Goal: Task Accomplishment & Management: Use online tool/utility

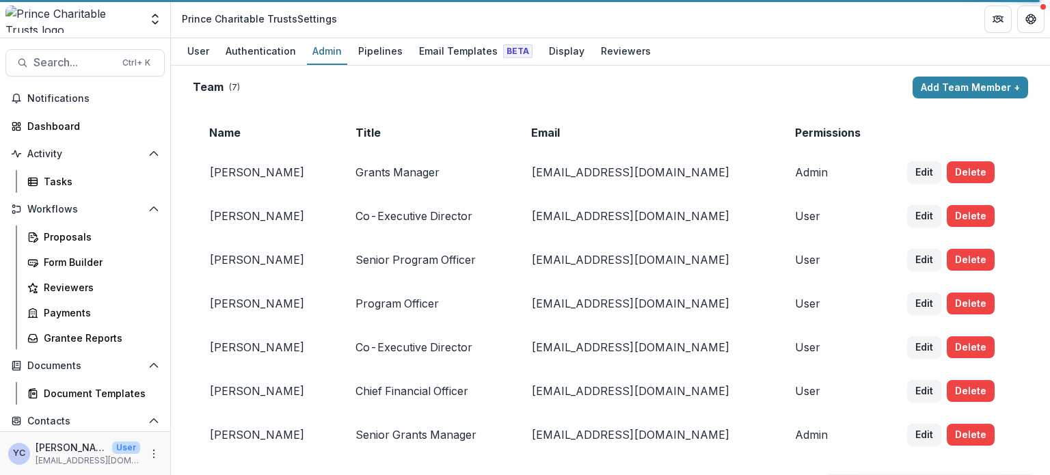
scroll to position [1385, 0]
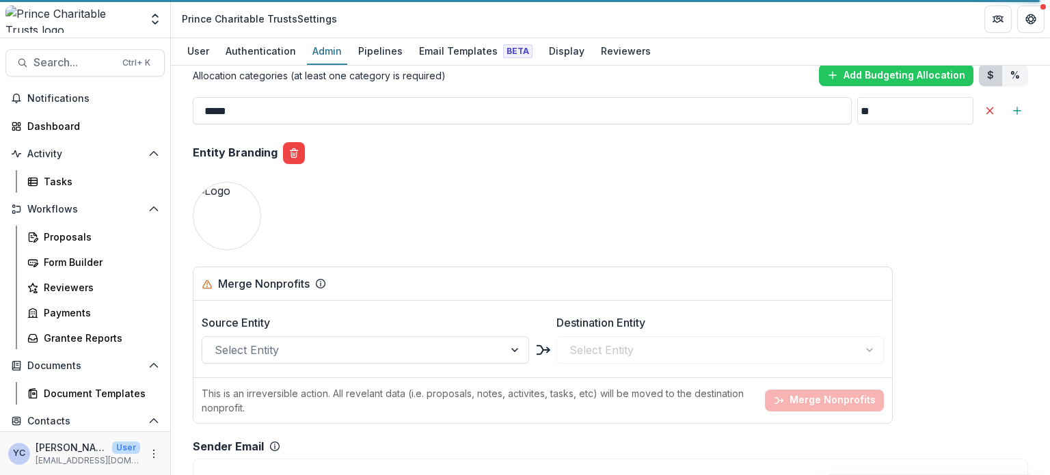
click at [78, 23] on img at bounding box center [72, 18] width 135 height 27
click at [79, 241] on div "Proposals" at bounding box center [99, 237] width 110 height 14
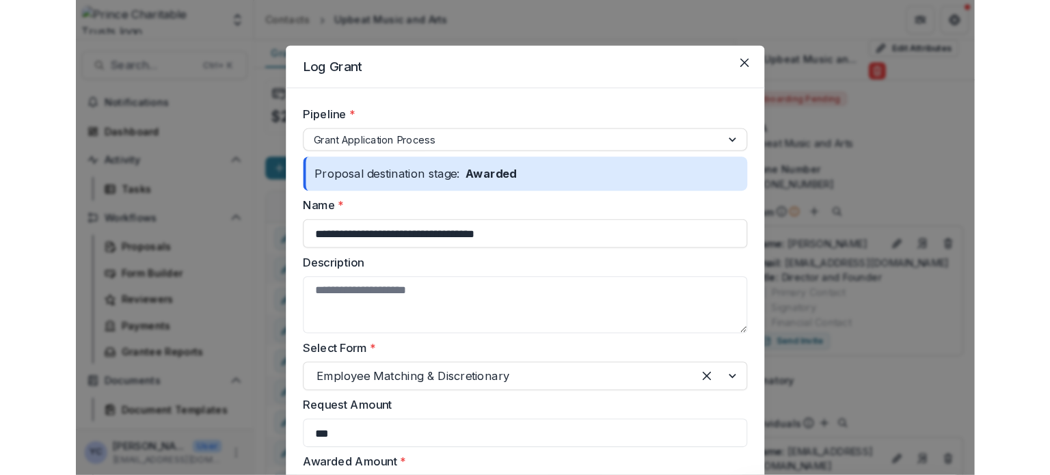
scroll to position [318, 0]
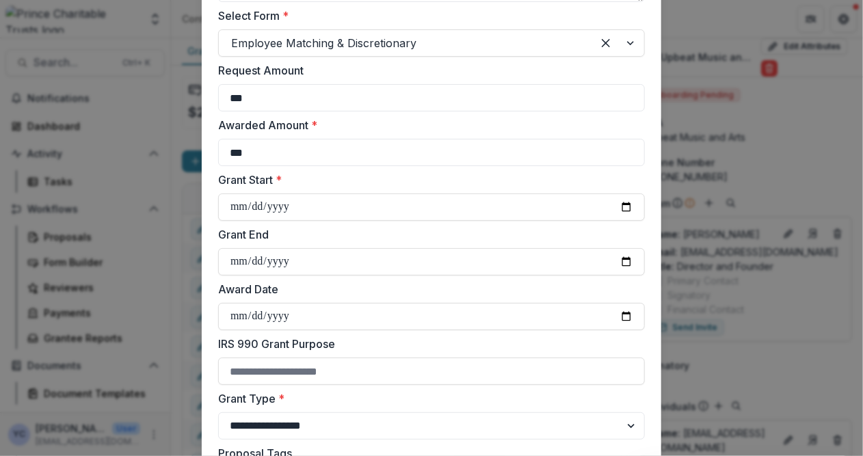
click at [167, 217] on div "**********" at bounding box center [431, 228] width 863 height 456
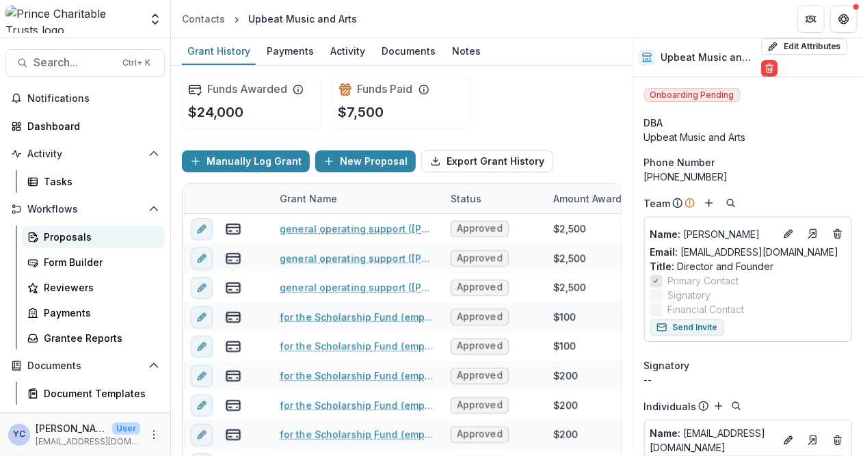
click at [66, 234] on div "Proposals" at bounding box center [99, 237] width 110 height 14
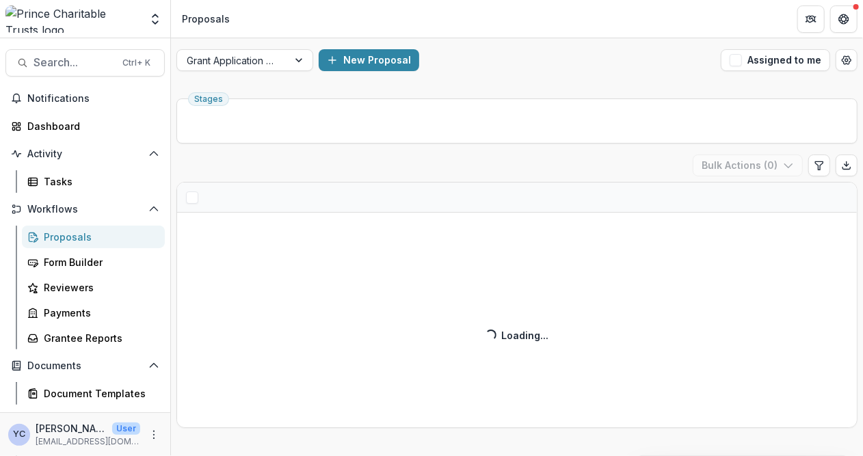
click at [373, 11] on header "Proposals" at bounding box center [517, 19] width 692 height 38
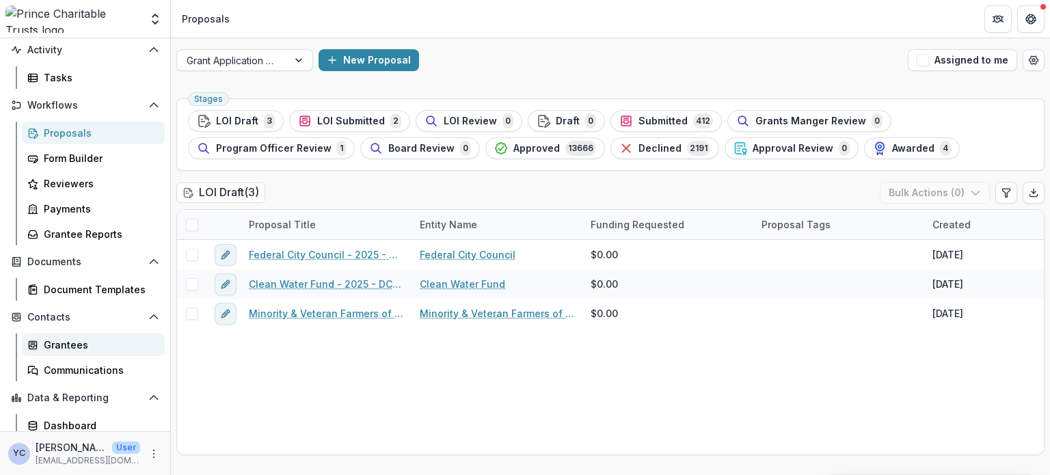
scroll to position [133, 0]
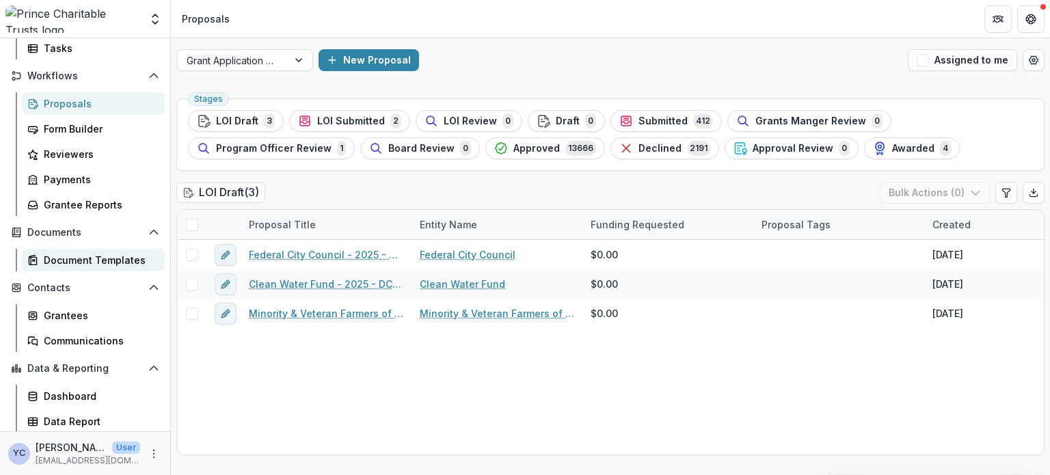
click at [57, 256] on div "Document Templates" at bounding box center [99, 260] width 110 height 14
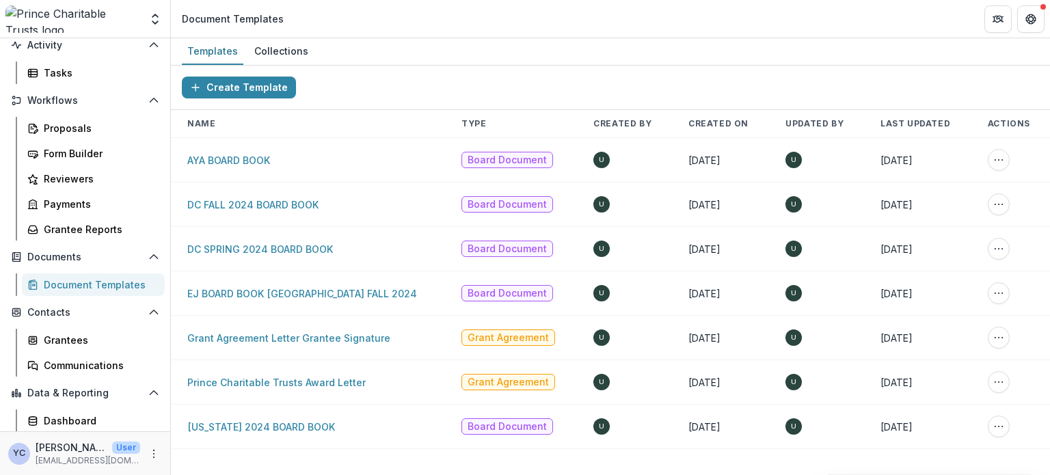
scroll to position [109, 0]
click at [82, 364] on div "Communications" at bounding box center [99, 364] width 110 height 14
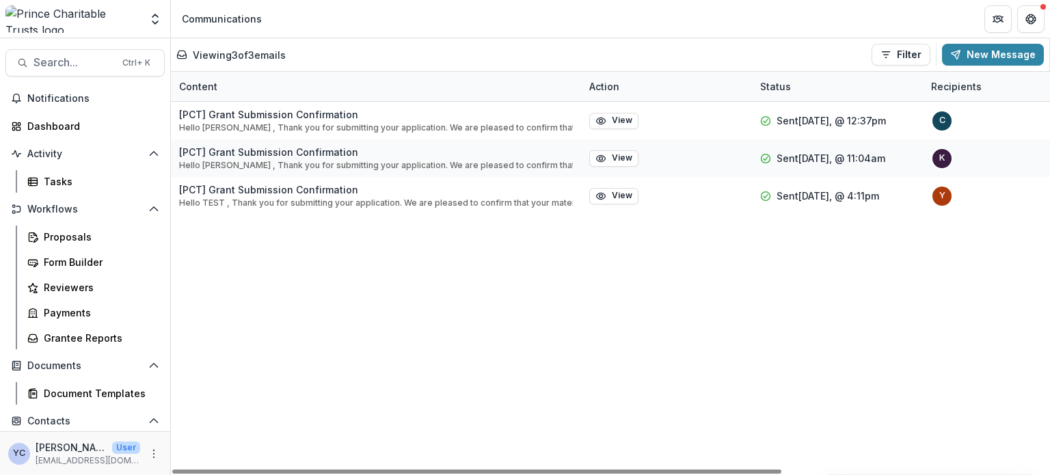
click at [511, 329] on div "[PCT] [PERSON_NAME] Submission Confirmation Hello [PERSON_NAME] , Thank you for…" at bounding box center [803, 288] width 1265 height 373
click at [862, 57] on button "New Message" at bounding box center [993, 55] width 102 height 22
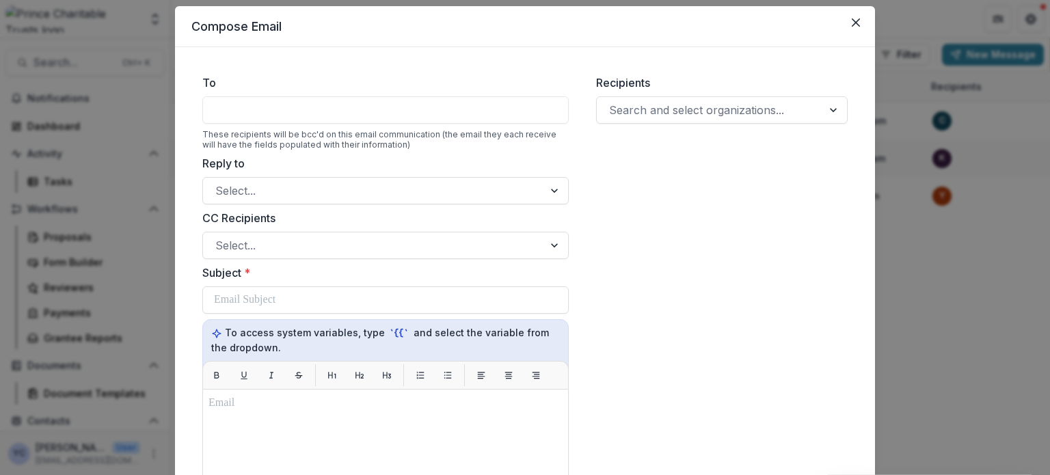
scroll to position [37, 0]
click at [643, 113] on div at bounding box center [709, 110] width 201 height 19
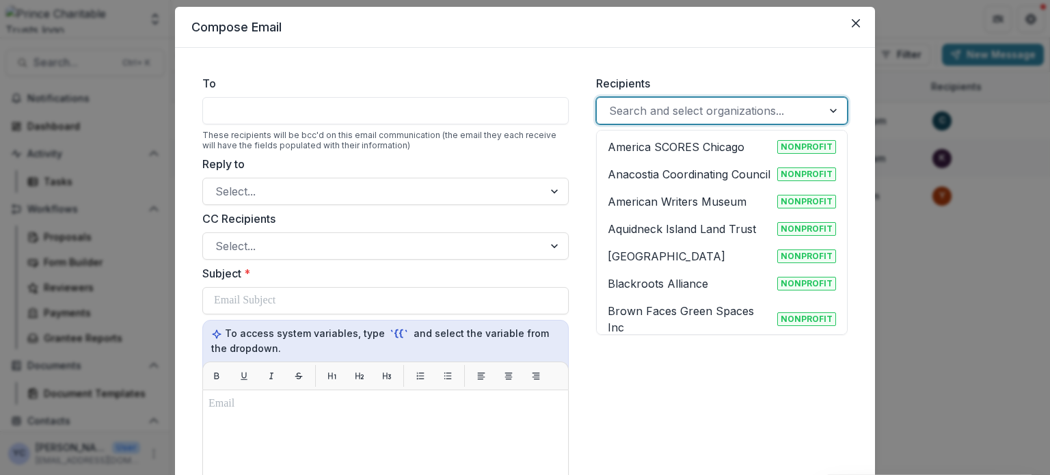
click at [651, 401] on div "Recipients 1047 results available. Use Up and Down to choose options, press Ent…" at bounding box center [721, 438] width 273 height 748
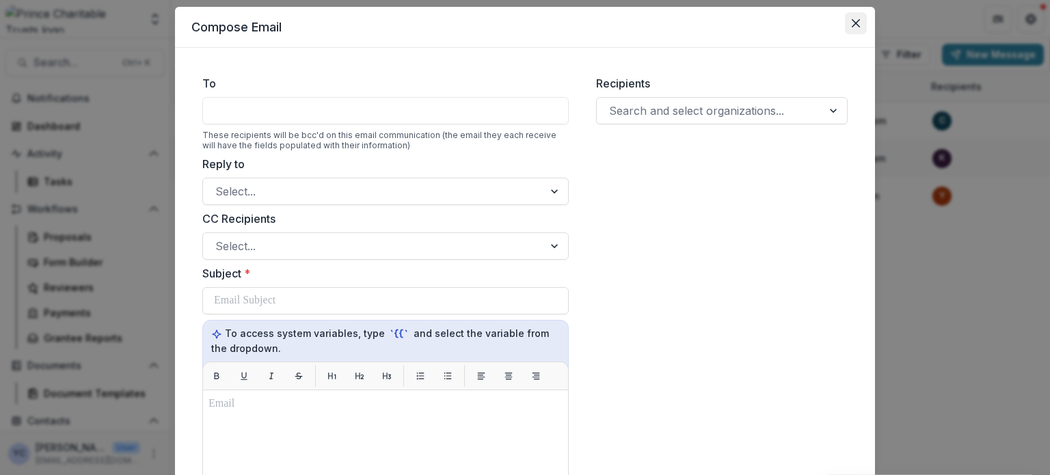
click at [846, 17] on button "Close" at bounding box center [856, 23] width 22 height 22
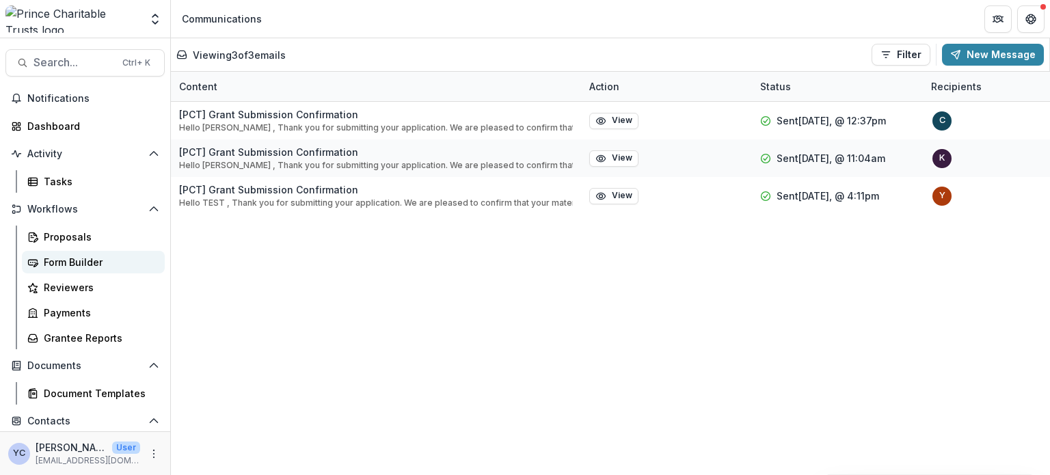
click at [66, 260] on div "Form Builder" at bounding box center [99, 262] width 110 height 14
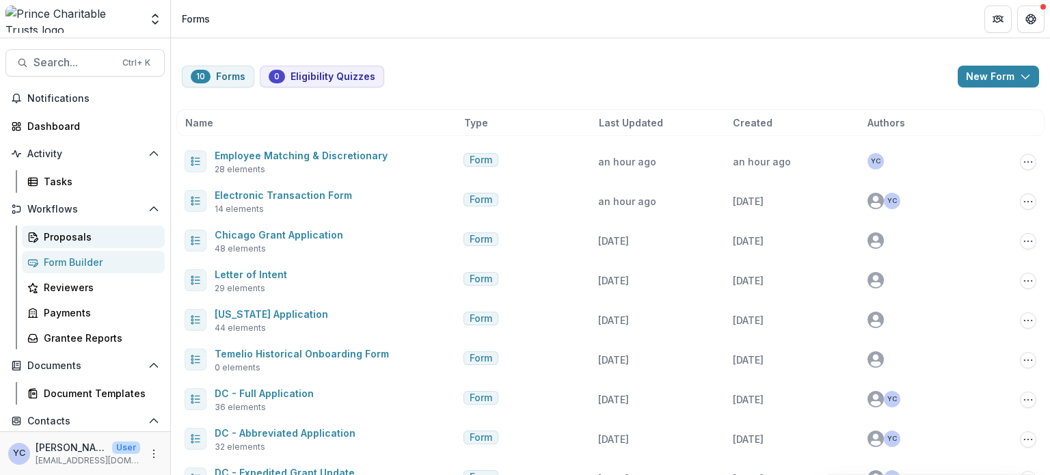
click at [76, 236] on div "Proposals" at bounding box center [99, 237] width 110 height 14
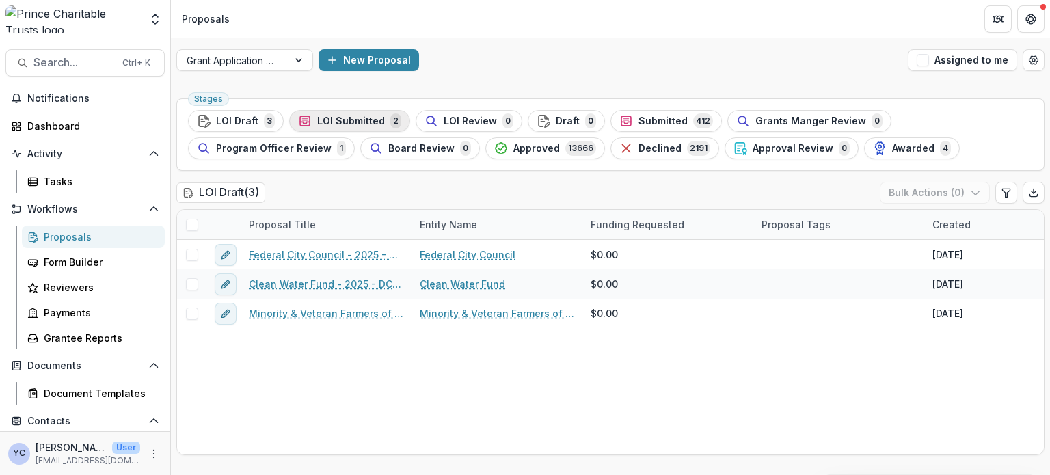
click at [357, 122] on span "LOI Submitted" at bounding box center [351, 122] width 68 height 12
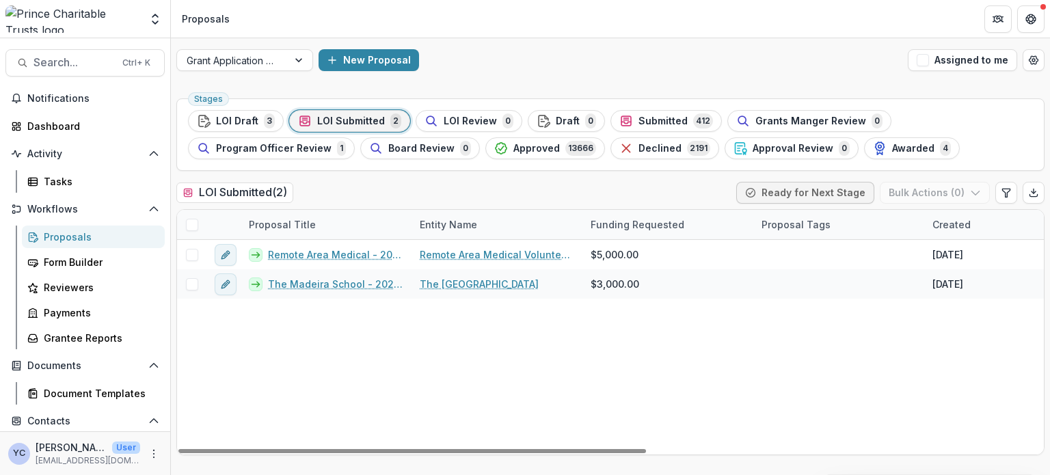
click at [355, 363] on div "Remote Area Medical - 2025 - DC - Abbreviated Application Remote Area Medical V…" at bounding box center [977, 347] width 1601 height 215
click at [252, 118] on span "LOI Draft" at bounding box center [237, 122] width 42 height 12
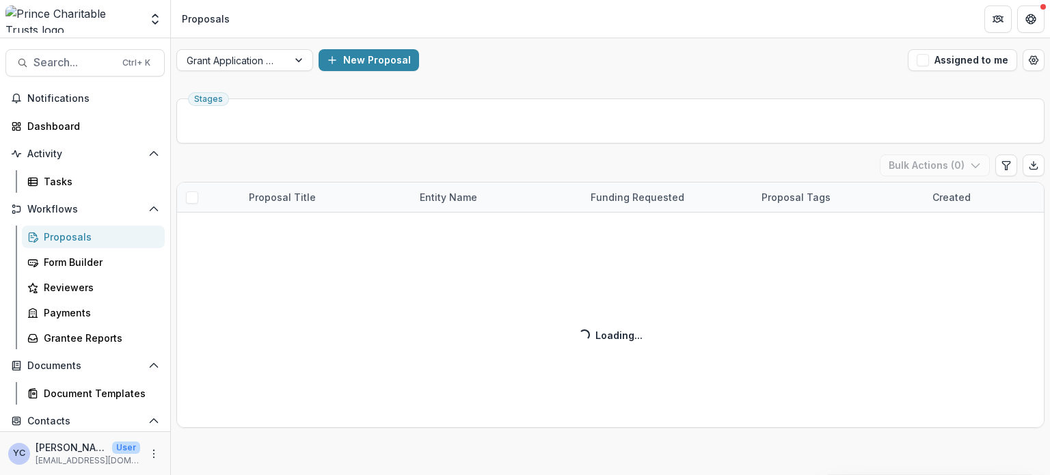
click at [508, 64] on div "New Proposal" at bounding box center [611, 60] width 584 height 22
click at [293, 377] on div "LOI Draft ( 3 ) Bulk Actions ( 0 ) Proposal Title Entity Name Funding Requested…" at bounding box center [610, 290] width 868 height 273
click at [345, 407] on div "LOI Draft ( 3 ) Bulk Actions ( 0 ) Proposal Title Entity Name Funding Requested…" at bounding box center [610, 290] width 868 height 273
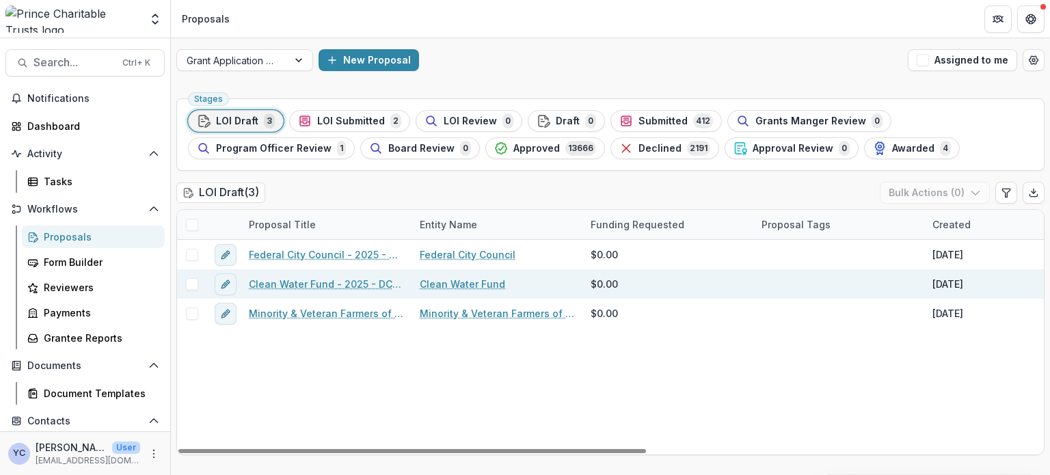
click at [332, 282] on link "Clean Water Fund - 2025 - DC - Expedited Grant Update" at bounding box center [326, 284] width 154 height 14
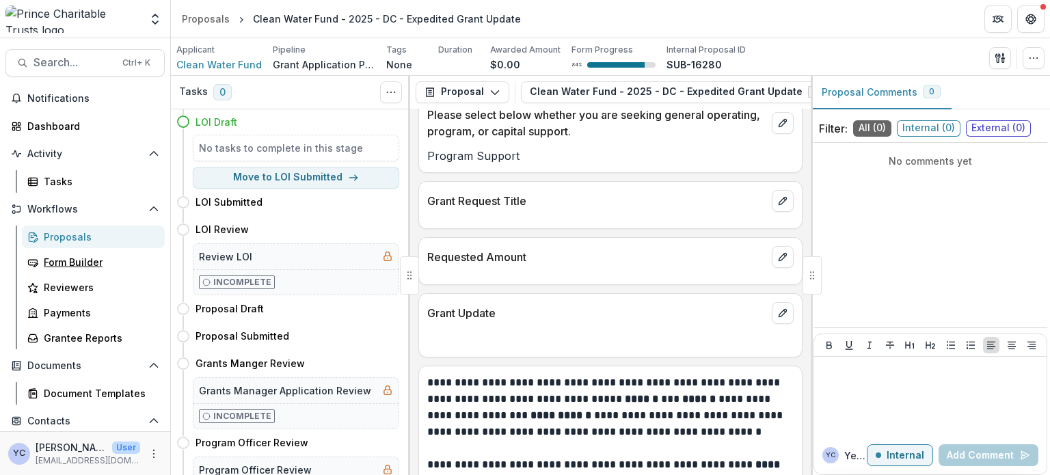
scroll to position [1772, 0]
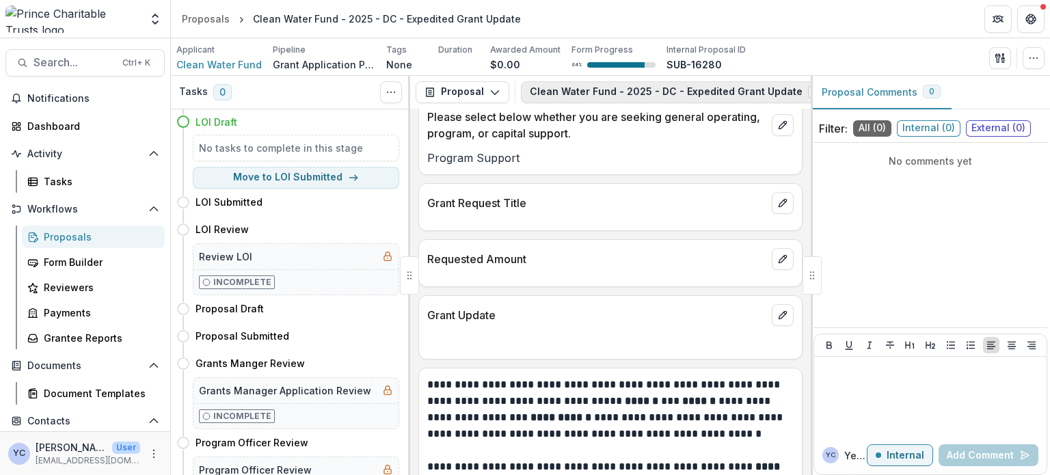
click at [760, 87] on button "Clean Water Fund - 2025 - DC - Expedited Grant Update 1" at bounding box center [682, 92] width 323 height 22
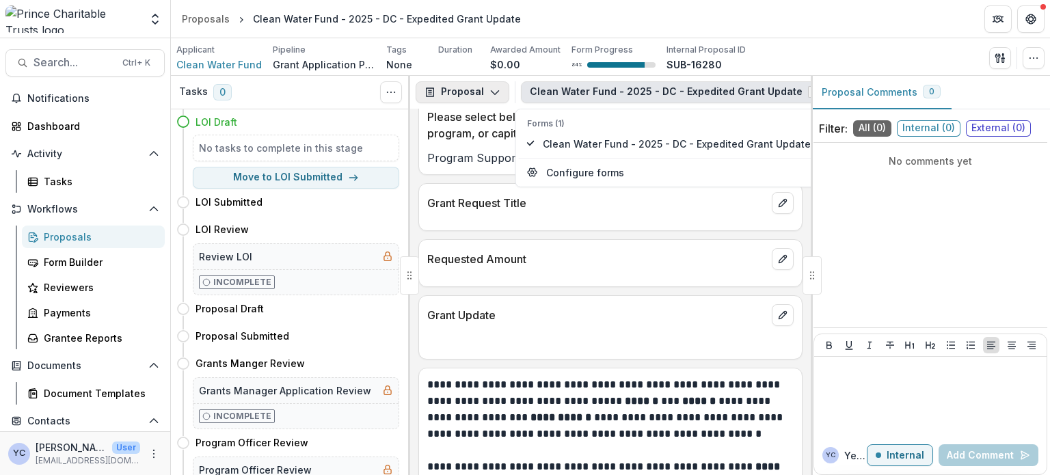
click at [483, 95] on button "Proposal" at bounding box center [463, 92] width 94 height 22
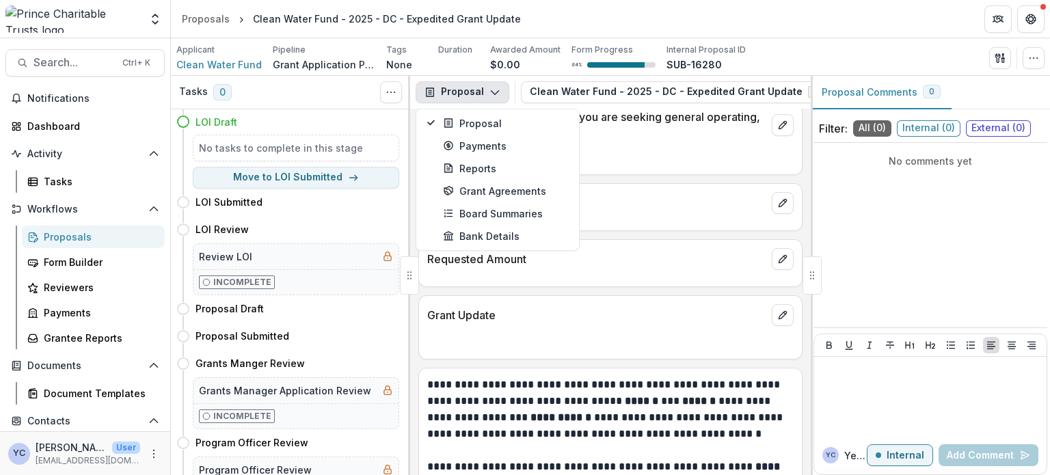
click at [815, 4] on header "Proposals Clean Water Fund - 2025 - DC - Expedited Grant Update" at bounding box center [610, 19] width 879 height 38
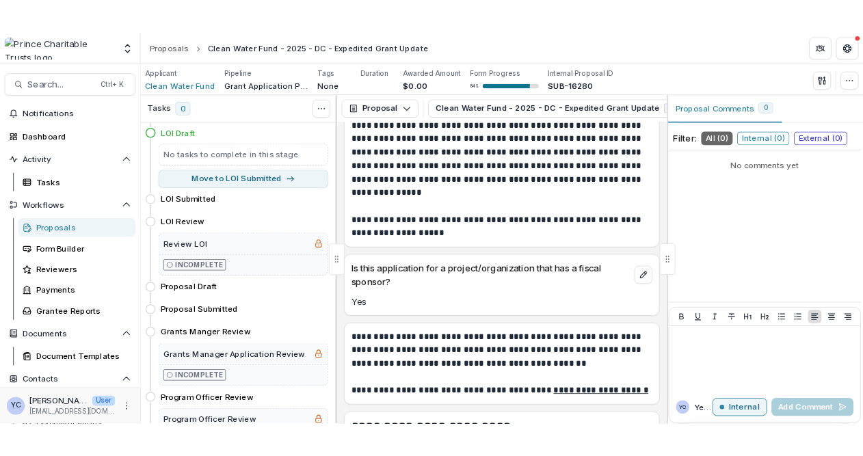
scroll to position [0, 0]
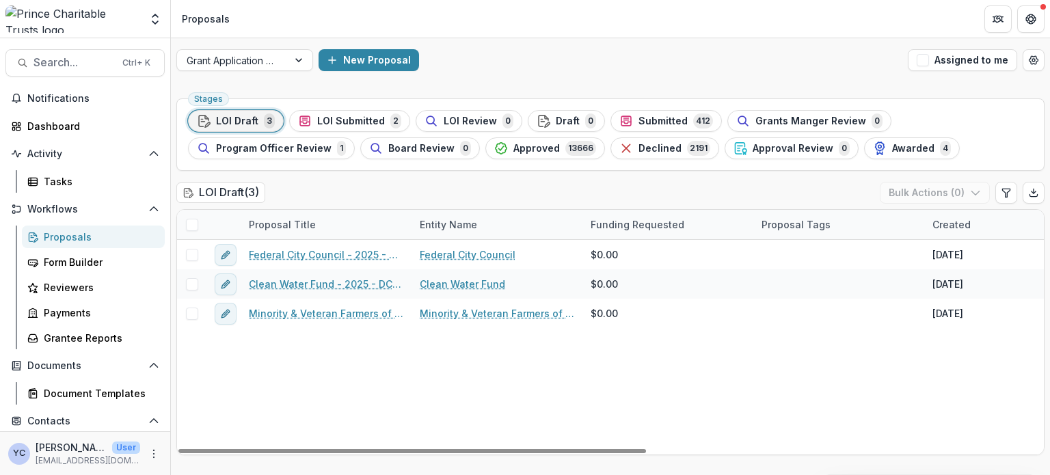
click at [222, 401] on div "Federal City Council - 2025 - DC - Full Application Federal City Council $0.00 …" at bounding box center [977, 347] width 1601 height 215
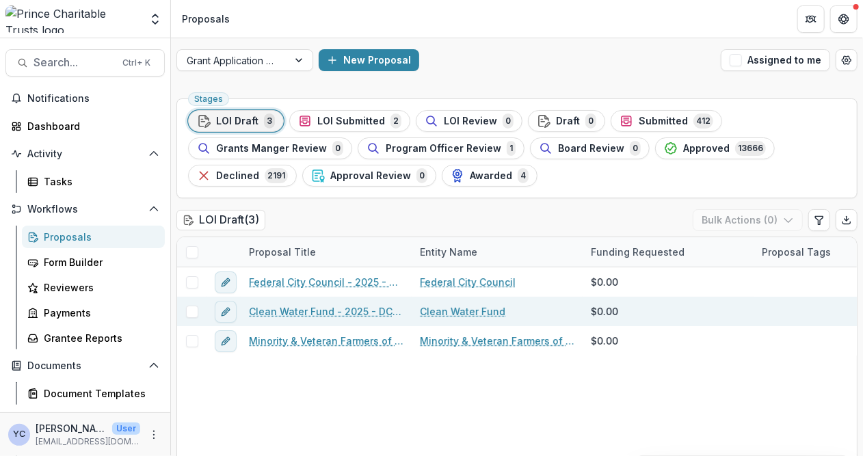
click at [304, 312] on link "Clean Water Fund - 2025 - DC - Expedited Grant Update" at bounding box center [326, 311] width 154 height 14
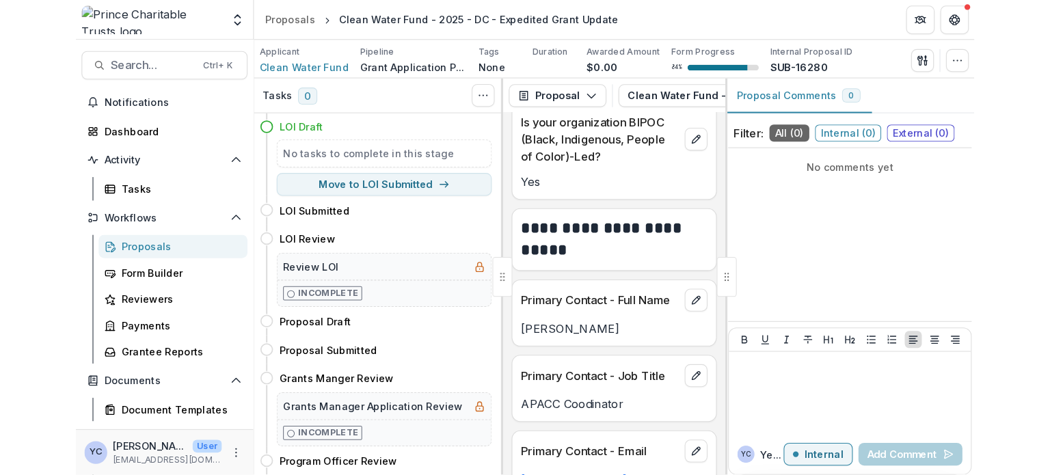
scroll to position [1455, 0]
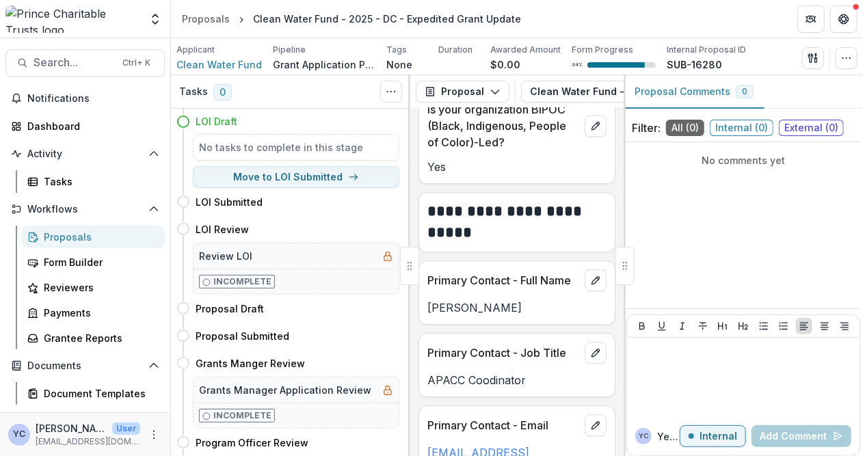
click at [327, 42] on div "Applicant Clean Water Fund Pipeline Grant Application Process Tags None All tag…" at bounding box center [517, 56] width 692 height 37
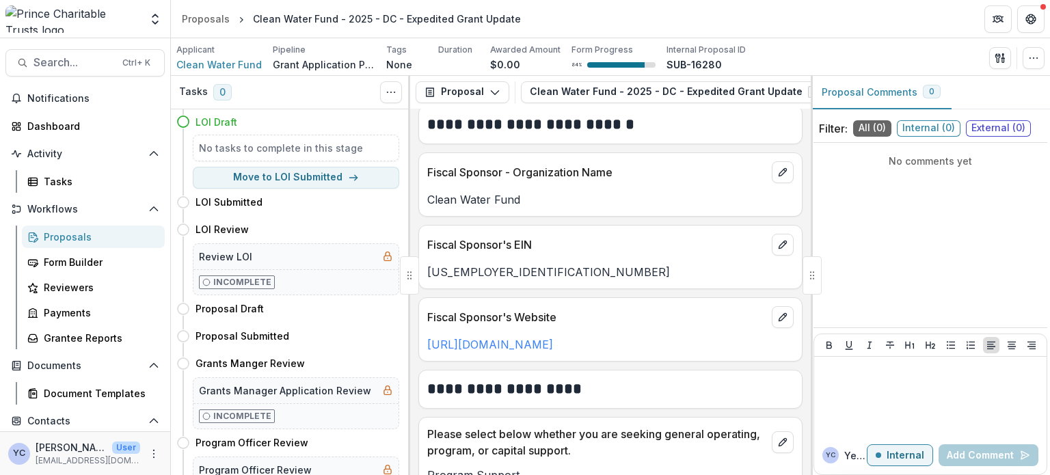
scroll to position [1036, 0]
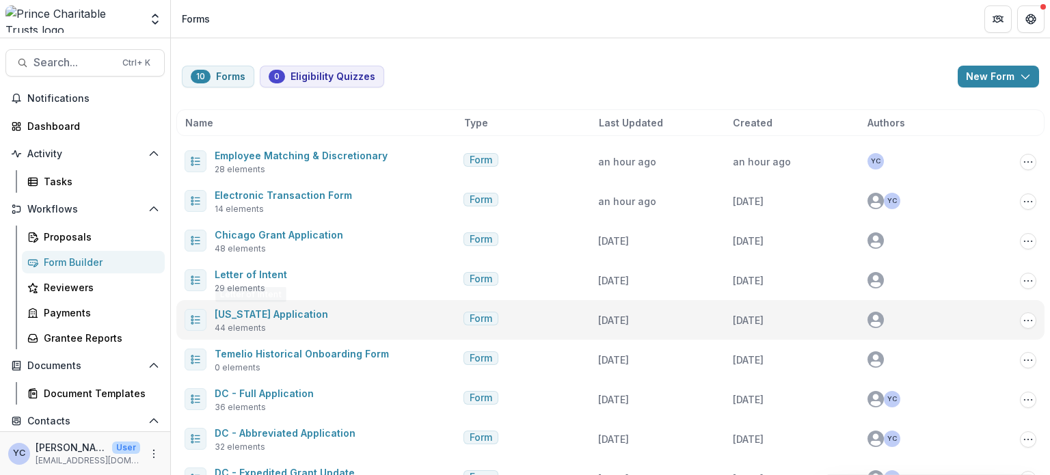
scroll to position [73, 0]
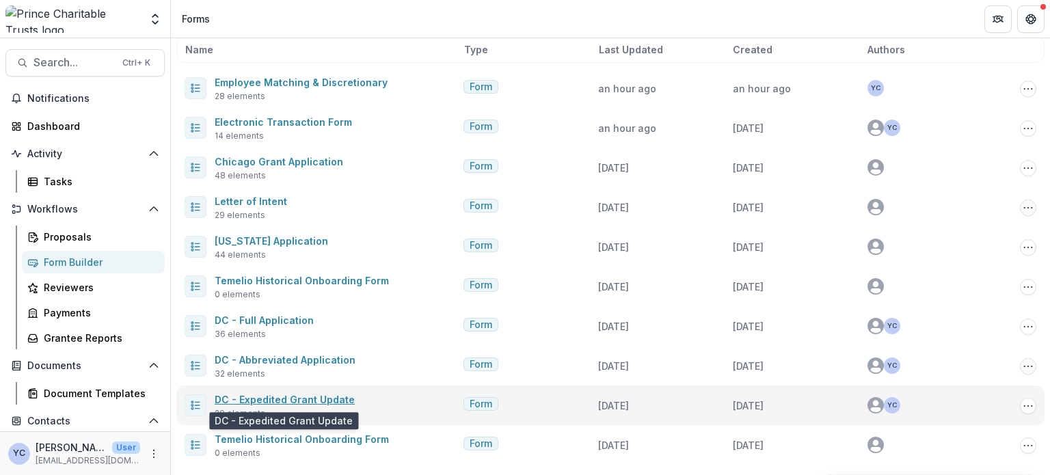
click at [280, 396] on link "DC - Expedited Grant Update" at bounding box center [285, 400] width 140 height 12
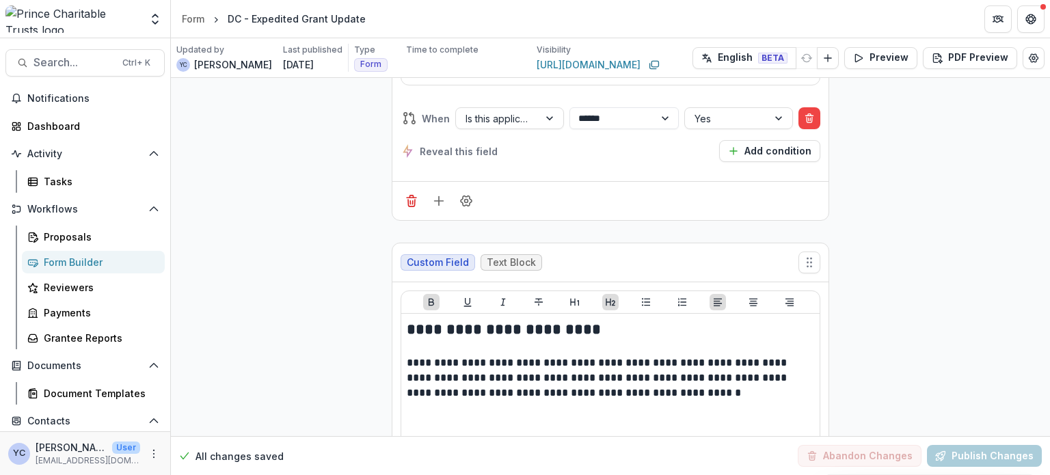
scroll to position [1509, 0]
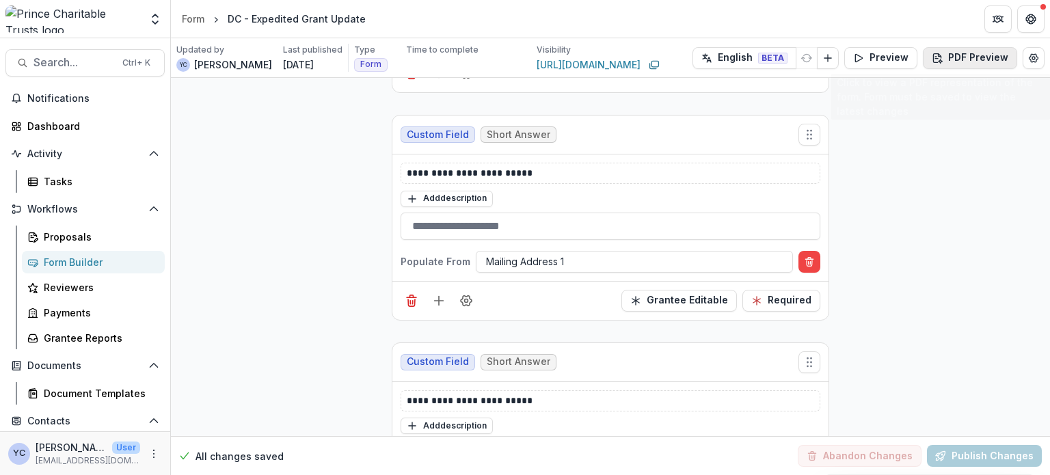
click at [972, 54] on button "PDF Preview" at bounding box center [970, 58] width 94 height 22
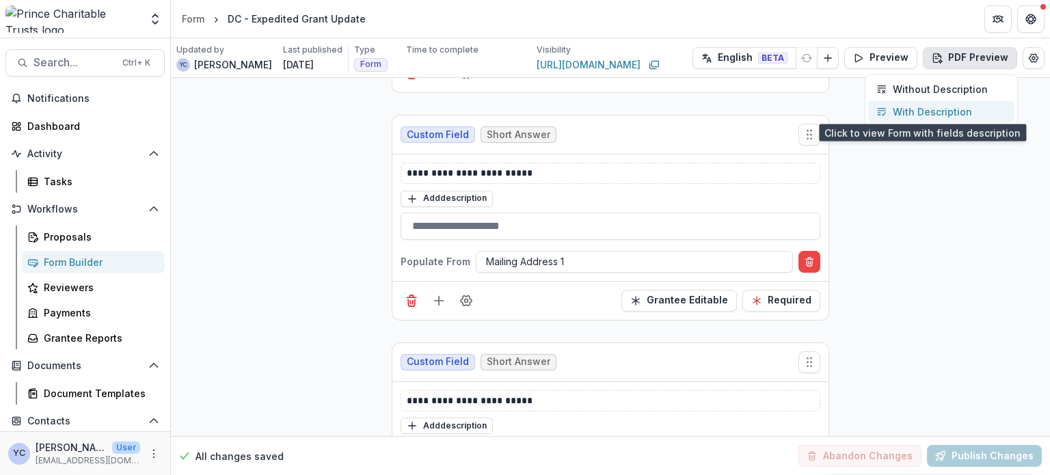
click at [917, 114] on p "With Description" at bounding box center [932, 112] width 79 height 14
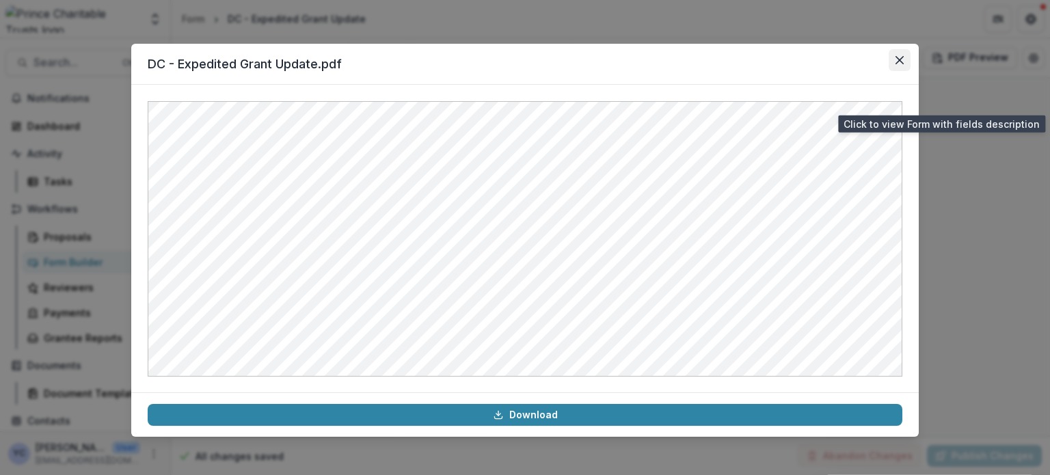
click at [895, 68] on button "Close" at bounding box center [900, 60] width 22 height 22
